Goal: Communication & Community: Answer question/provide support

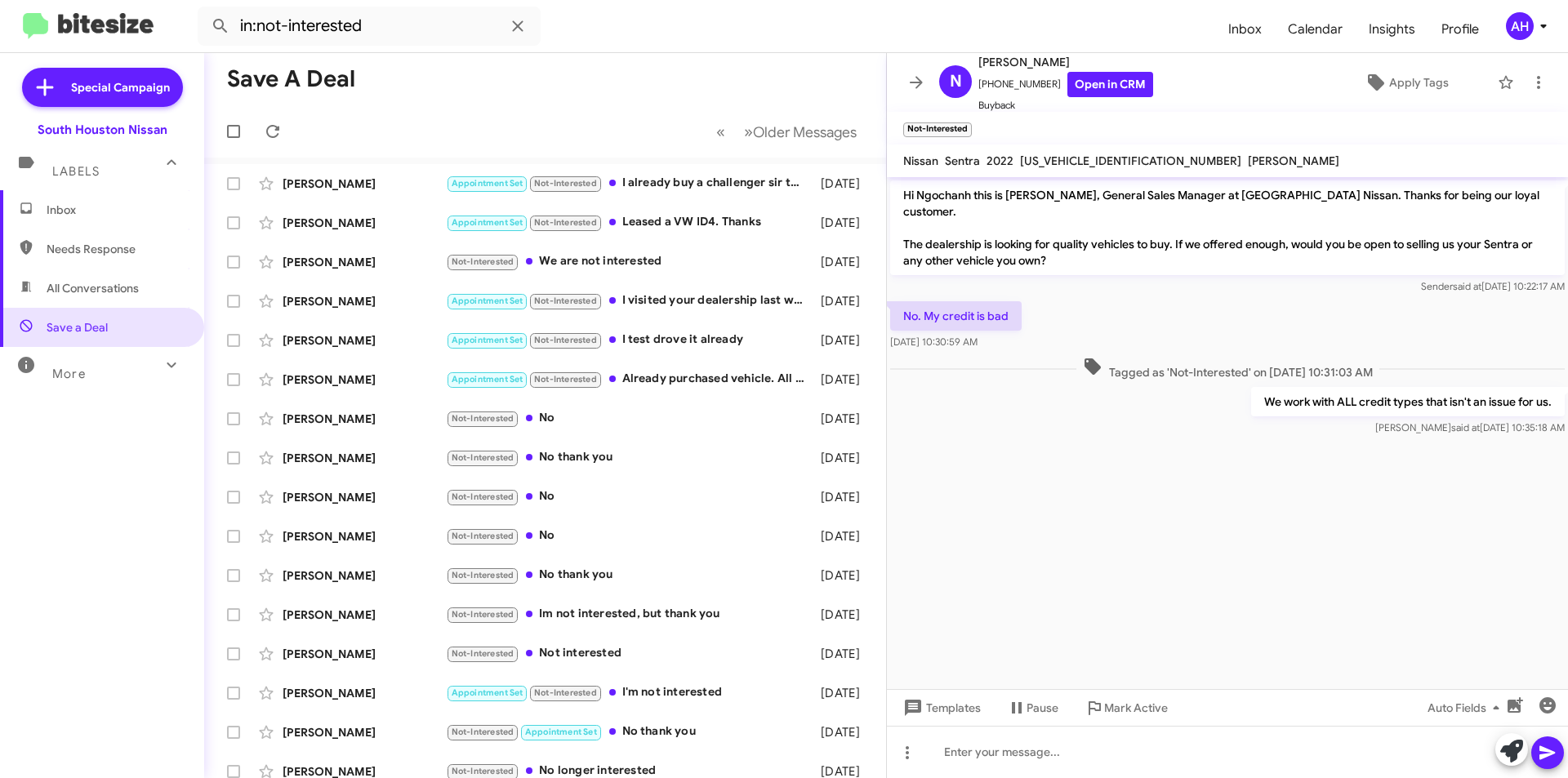
click at [110, 203] on span "Inbox" at bounding box center [116, 209] width 138 height 16
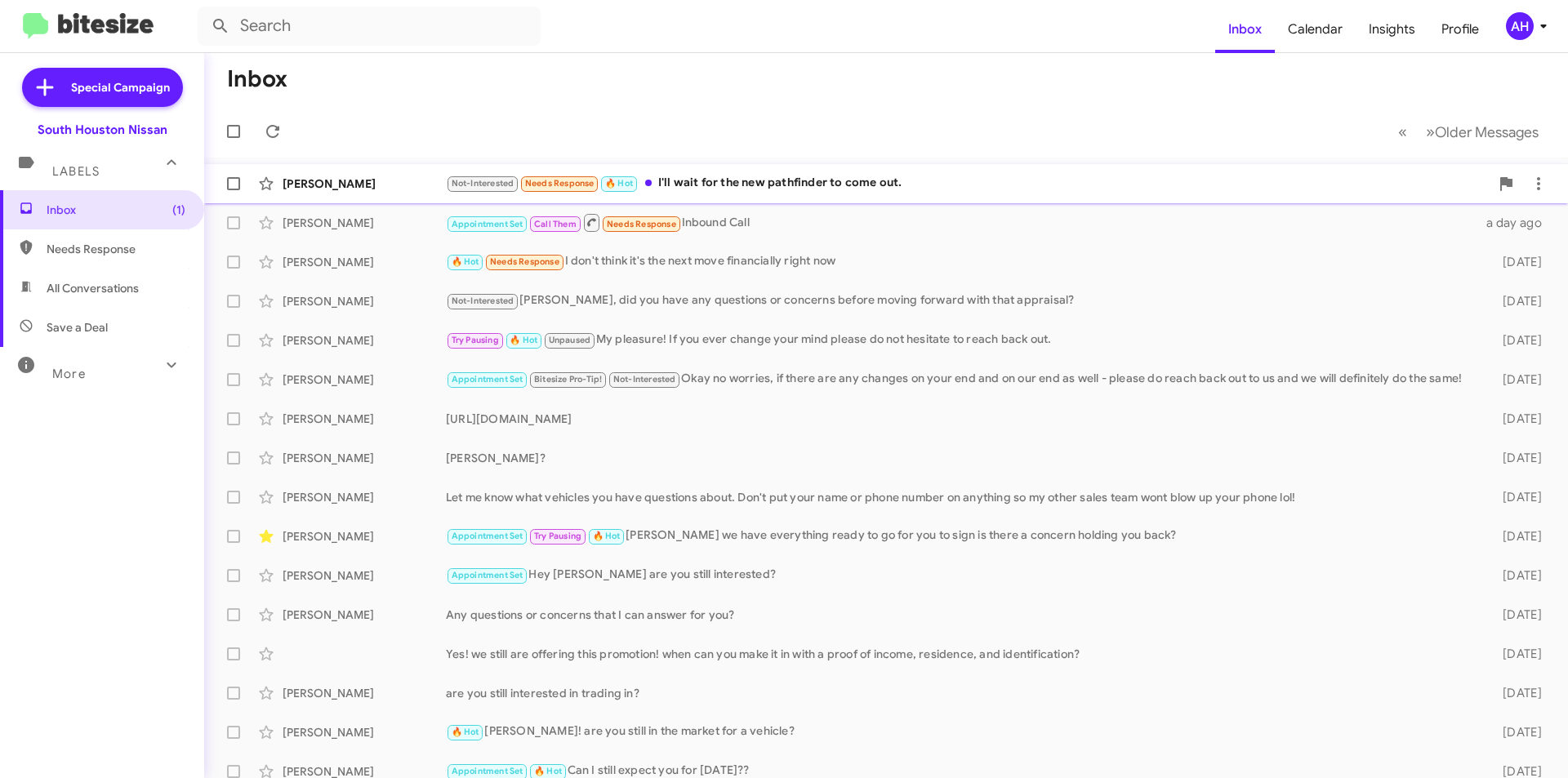
click at [335, 185] on div "[PERSON_NAME]" at bounding box center [364, 183] width 164 height 16
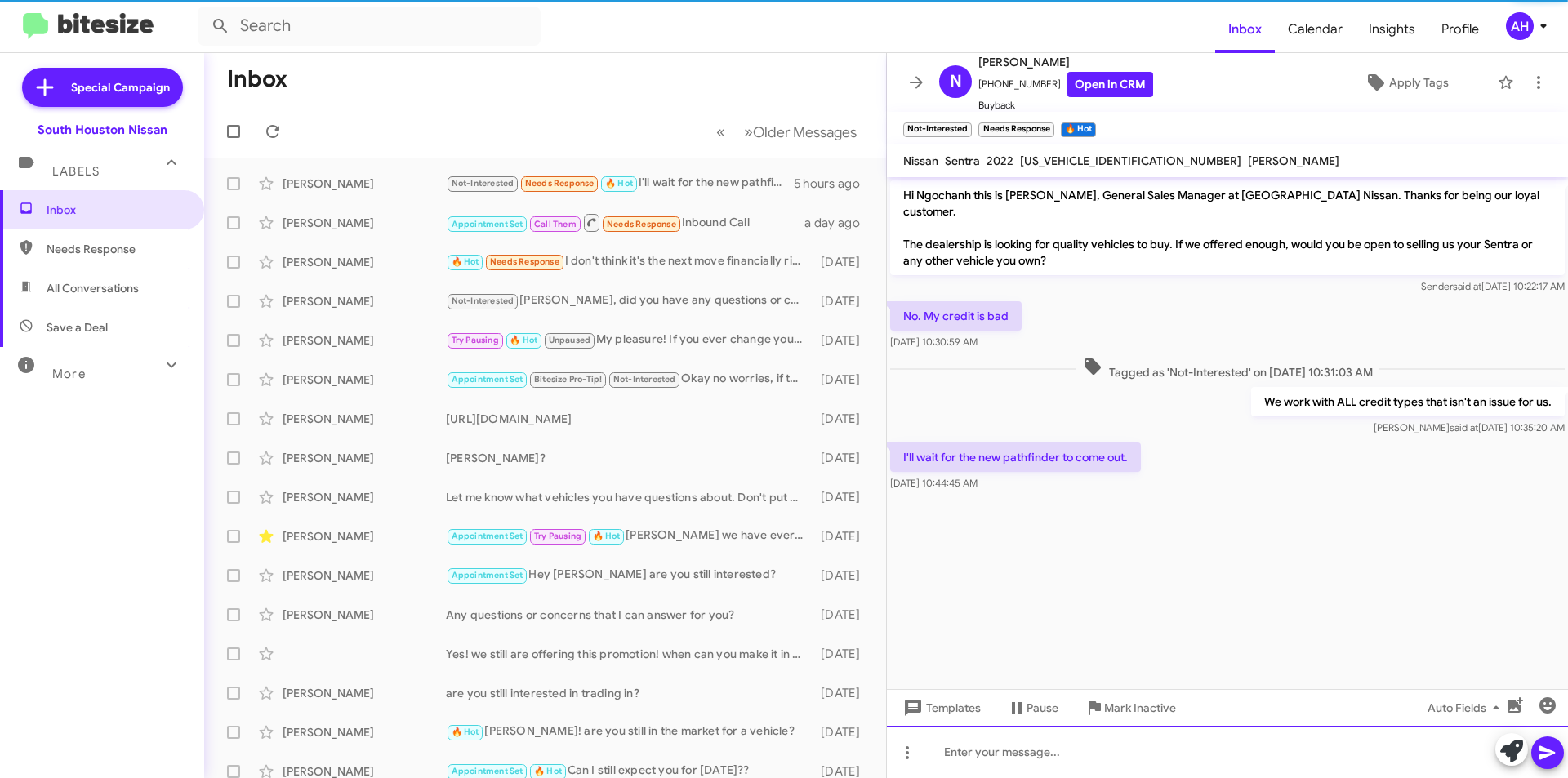
click at [1043, 750] on div at bounding box center [1228, 752] width 681 height 52
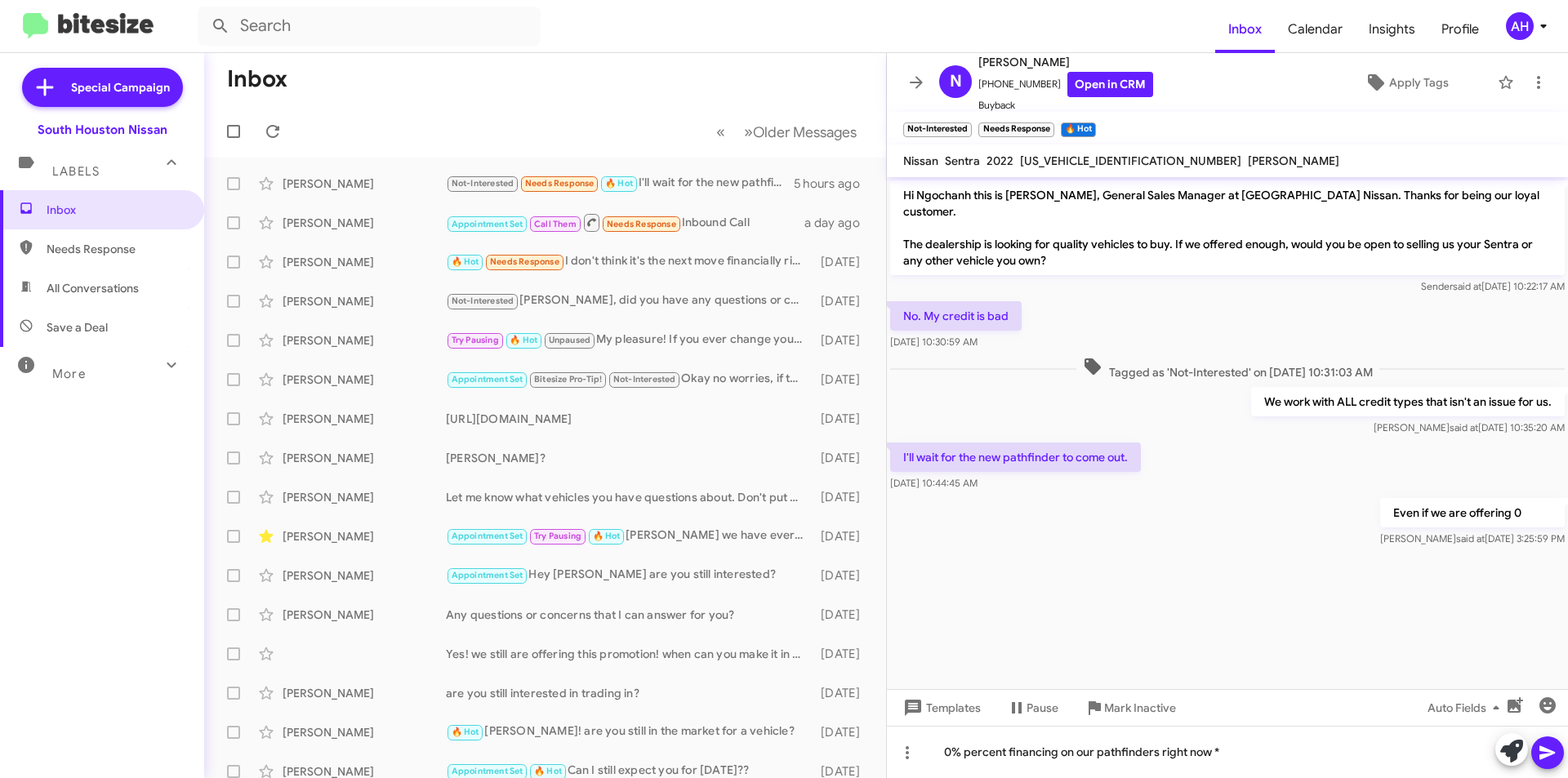
click at [1555, 756] on icon at bounding box center [1547, 753] width 20 height 20
